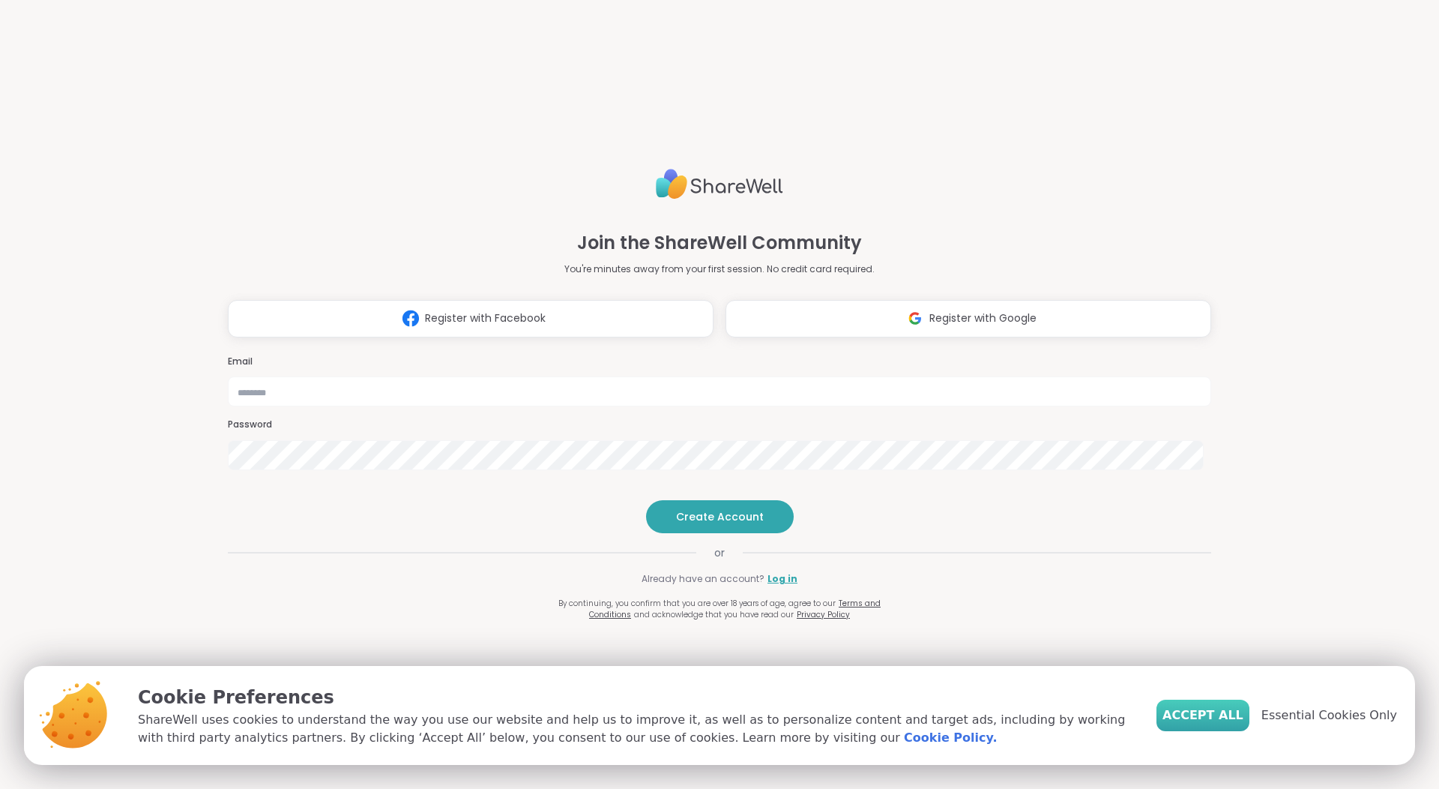
click at [1221, 714] on span "Accept All" at bounding box center [1203, 715] width 81 height 18
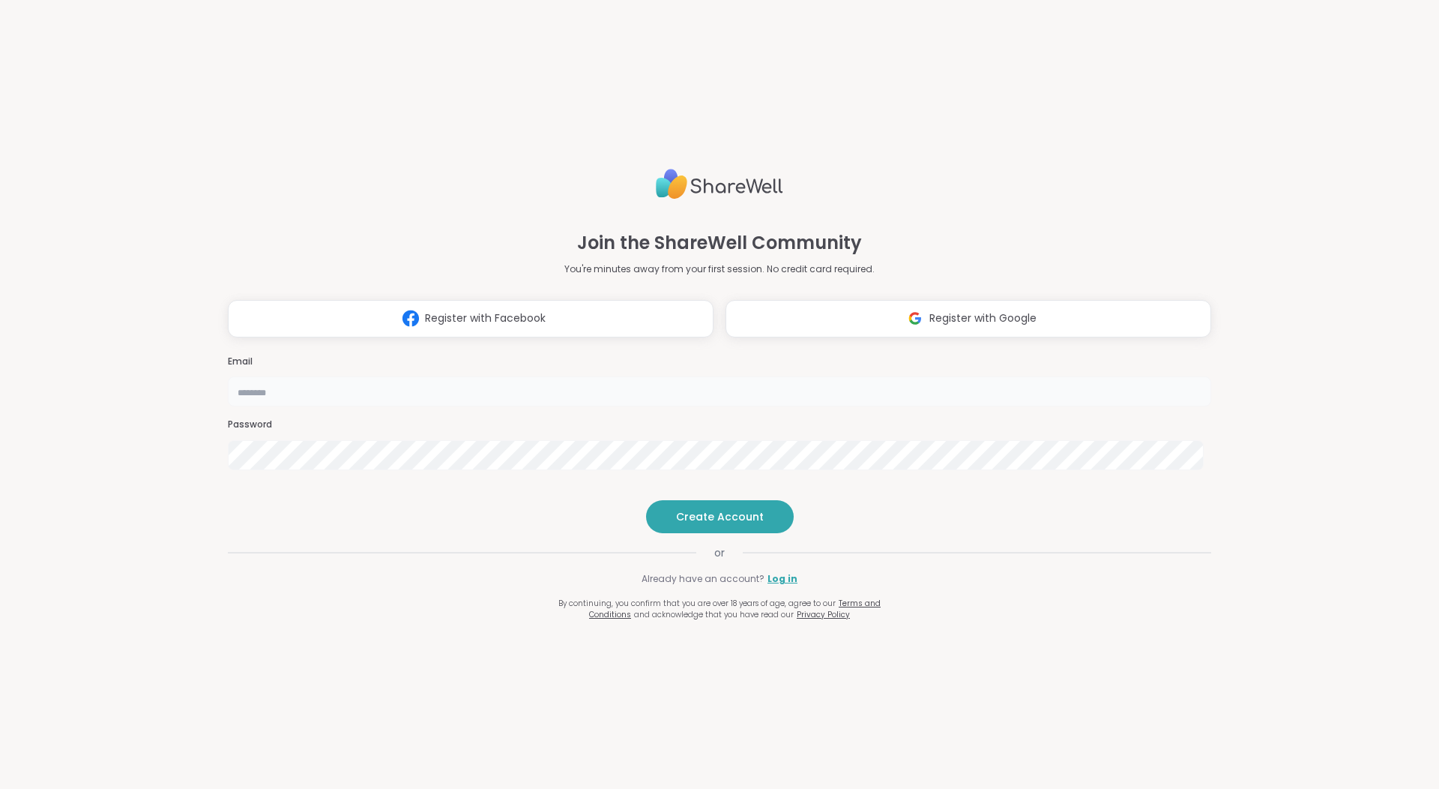
click at [735, 376] on input "email" at bounding box center [720, 391] width 984 height 30
type input "**********"
click at [722, 524] on span "Create Account" at bounding box center [720, 516] width 88 height 15
